Goal: Check status: Check status

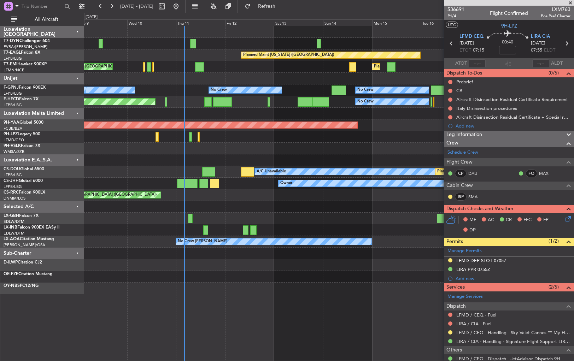
click at [442, 124] on div "AOG Maint Brazzaville (Maya-maya)" at bounding box center [329, 126] width 490 height 12
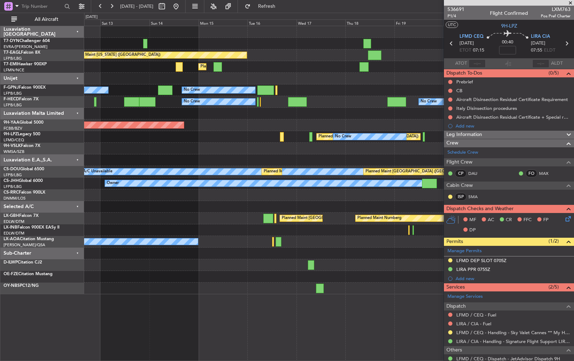
click at [67, 163] on div "Planned Maint [US_STATE] ([GEOGRAPHIC_DATA]) Planned Maint [GEOGRAPHIC_DATA] No…" at bounding box center [287, 187] width 574 height 349
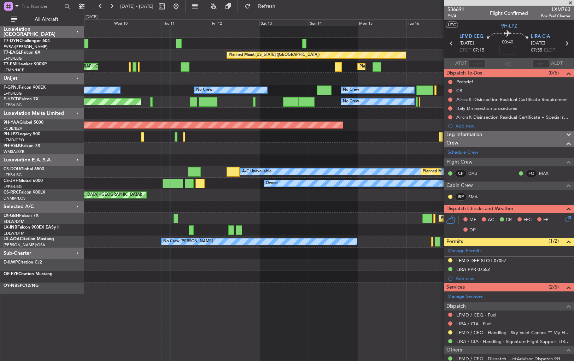
click at [294, 120] on div "Planned Maint [US_STATE] ([GEOGRAPHIC_DATA]) Planned Maint [GEOGRAPHIC_DATA] Pl…" at bounding box center [329, 160] width 490 height 268
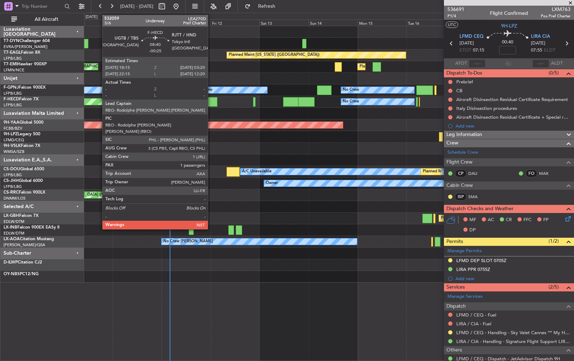
click at [211, 99] on div at bounding box center [208, 102] width 19 height 10
type input "-00:25"
type input "1"
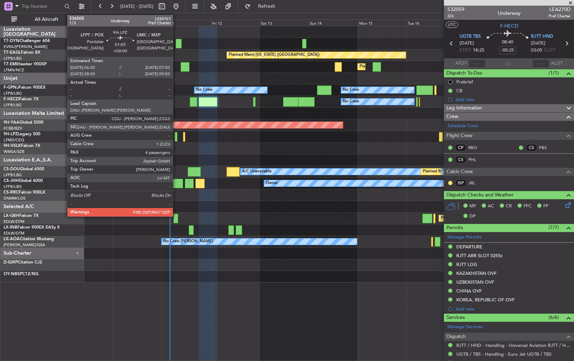
click at [176, 134] on div at bounding box center [176, 137] width 3 height 10
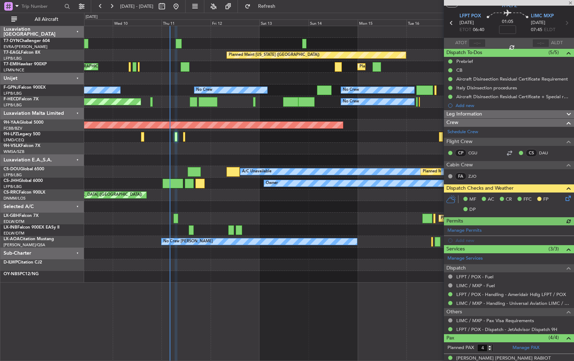
scroll to position [76, 0]
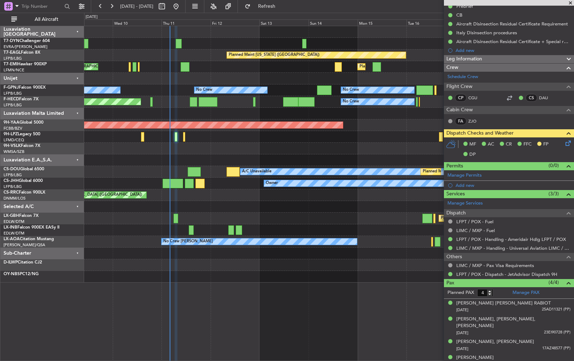
click at [185, 136] on div "Planned [GEOGRAPHIC_DATA] ([GEOGRAPHIC_DATA]) No Crew No Crew" at bounding box center [329, 137] width 490 height 12
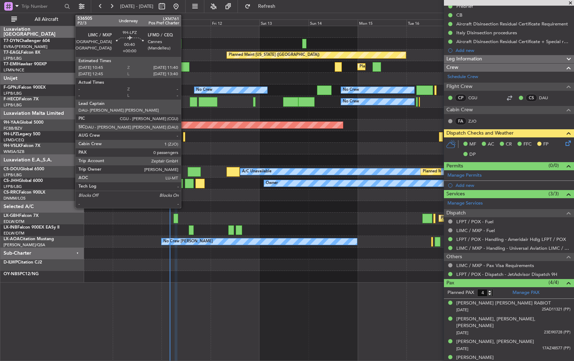
click at [184, 136] on div at bounding box center [184, 137] width 2 height 10
type input "0"
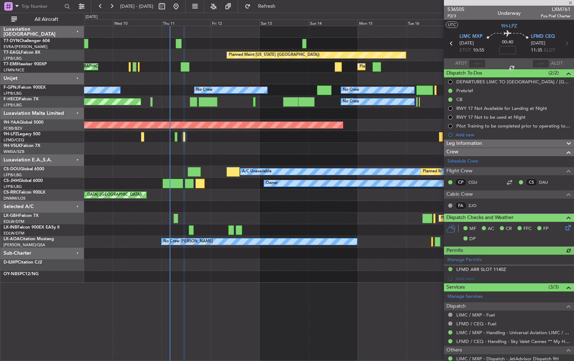
scroll to position [21, 0]
